Goal: Task Accomplishment & Management: Complete application form

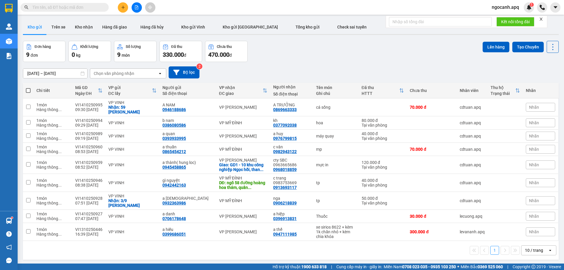
click at [85, 6] on input "text" at bounding box center [66, 7] width 69 height 6
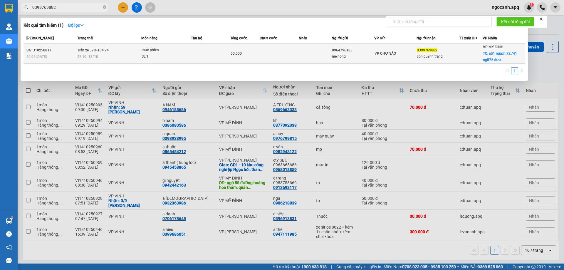
type input "0399769882"
click at [191, 51] on span "thưc phâm SL: 1" at bounding box center [166, 53] width 49 height 13
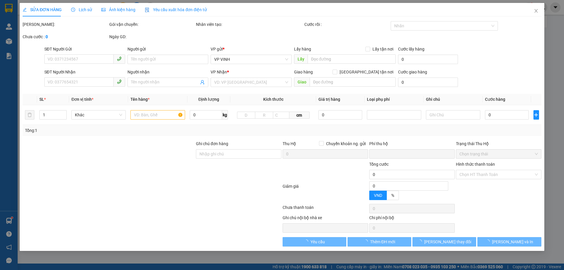
type input "0964796183"
type input "me hông"
type input "0399769882"
type input "con quynh trang"
checkbox input "true"
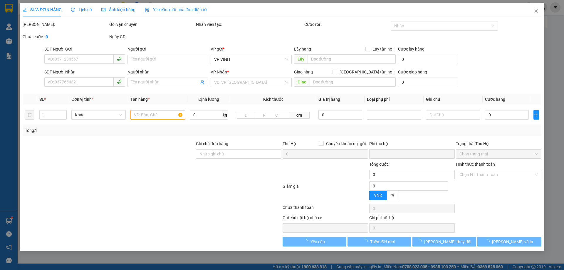
type input "số1 ngach 72 /41 ngõ72 đương tây mỗ phương tây mỗ"
type input "0"
type input "50.000"
